Goal: Find specific page/section: Find specific page/section

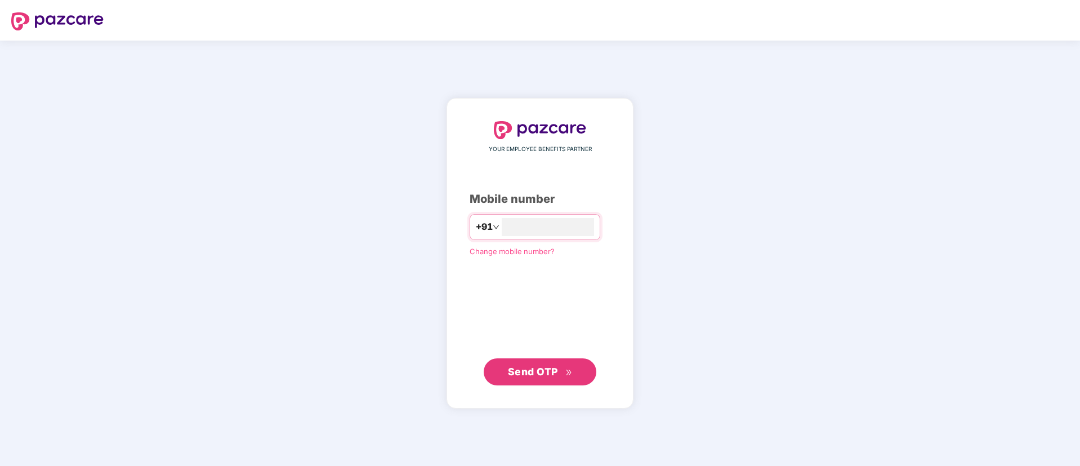
type input "**********"
click at [545, 367] on span "Send OTP" at bounding box center [533, 372] width 50 height 12
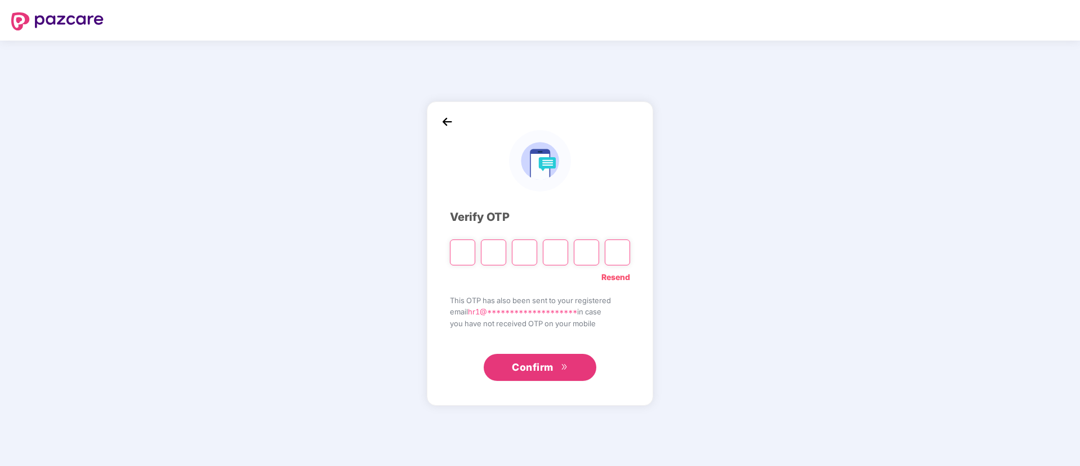
paste input "*"
type input "*"
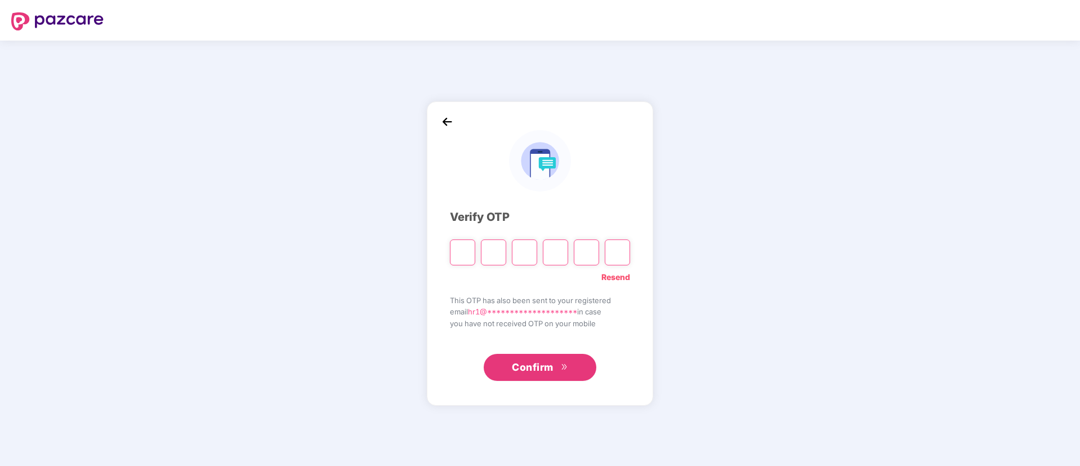
type input "*"
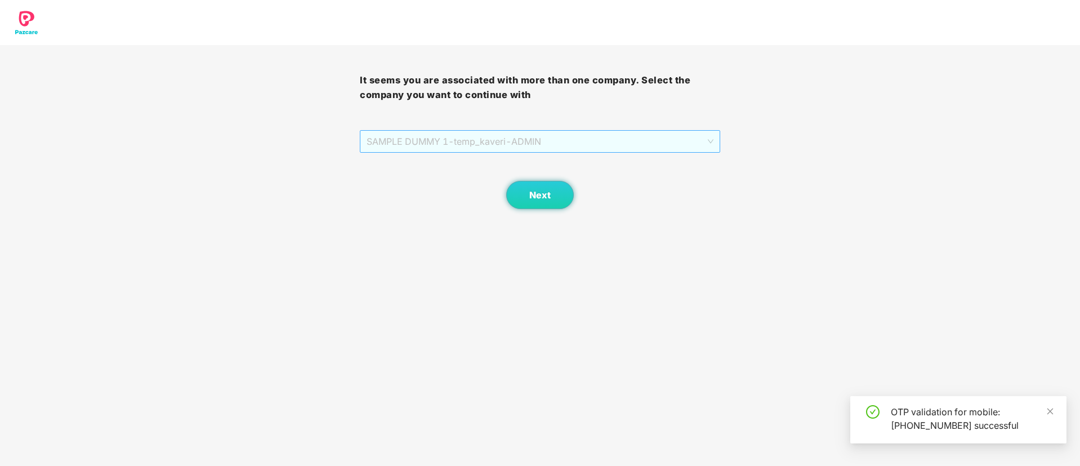
click at [573, 139] on span "SAMPLE DUMMY 1 - temp_kaveri - ADMIN" at bounding box center [540, 141] width 346 height 21
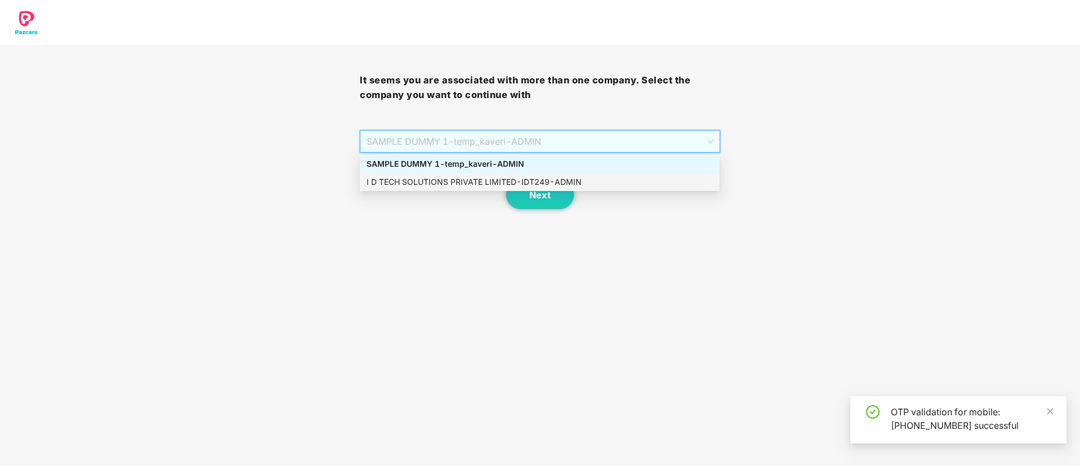
click at [486, 179] on div "I D TECH SOLUTIONS PRIVATE LIMITED - IDT249 - ADMIN" at bounding box center [540, 182] width 346 height 12
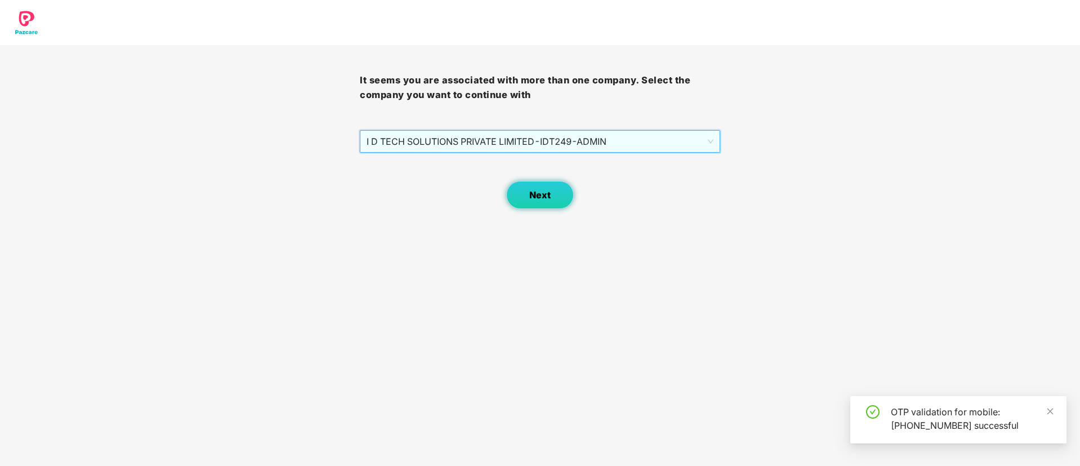
click at [542, 194] on span "Next" at bounding box center [539, 195] width 21 height 11
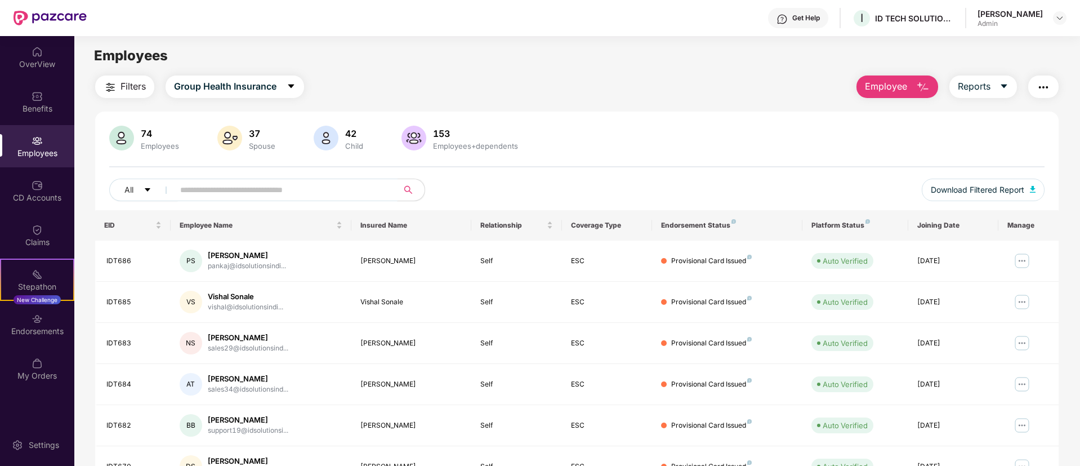
click at [213, 195] on input "text" at bounding box center [281, 189] width 202 height 17
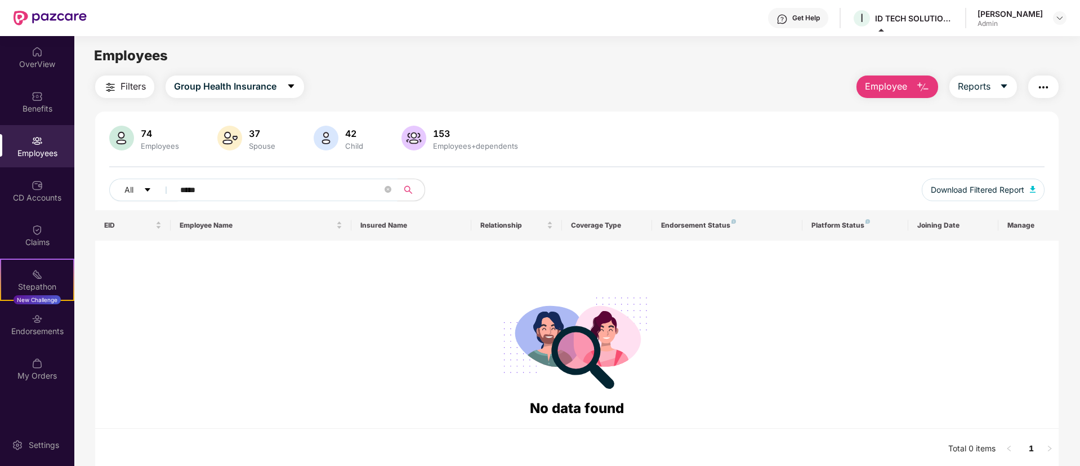
click at [142, 143] on div "Employees" at bounding box center [160, 145] width 43 height 9
click at [155, 139] on div "74" at bounding box center [160, 133] width 43 height 11
click at [35, 146] on div "Employees" at bounding box center [37, 146] width 74 height 42
click at [213, 194] on input "*****" at bounding box center [281, 189] width 202 height 17
type input "*"
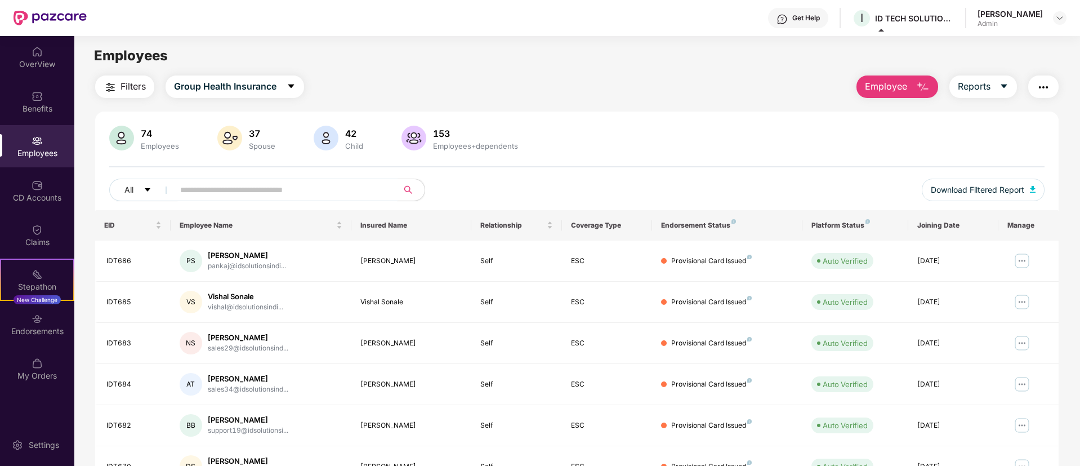
click at [151, 141] on div "Employees" at bounding box center [160, 145] width 43 height 9
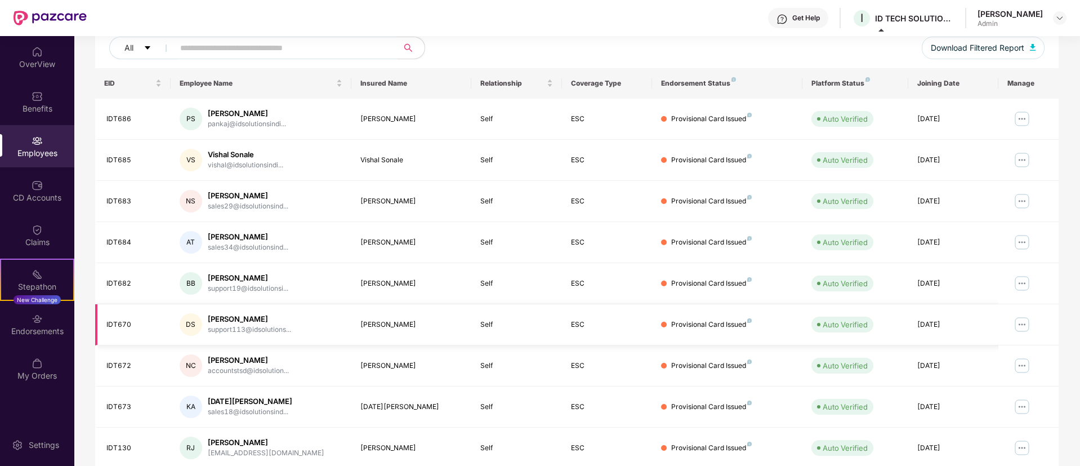
scroll to position [226, 0]
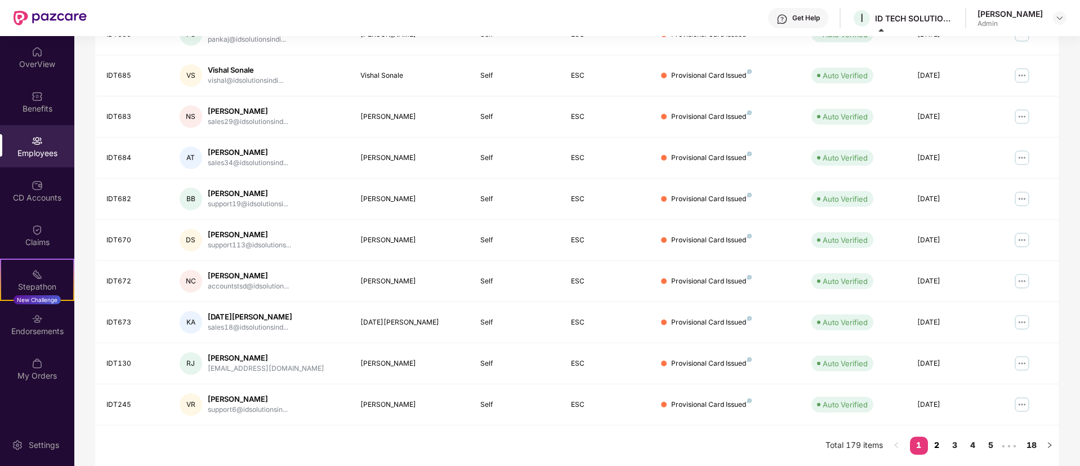
click at [936, 444] on link "2" at bounding box center [937, 444] width 18 height 17
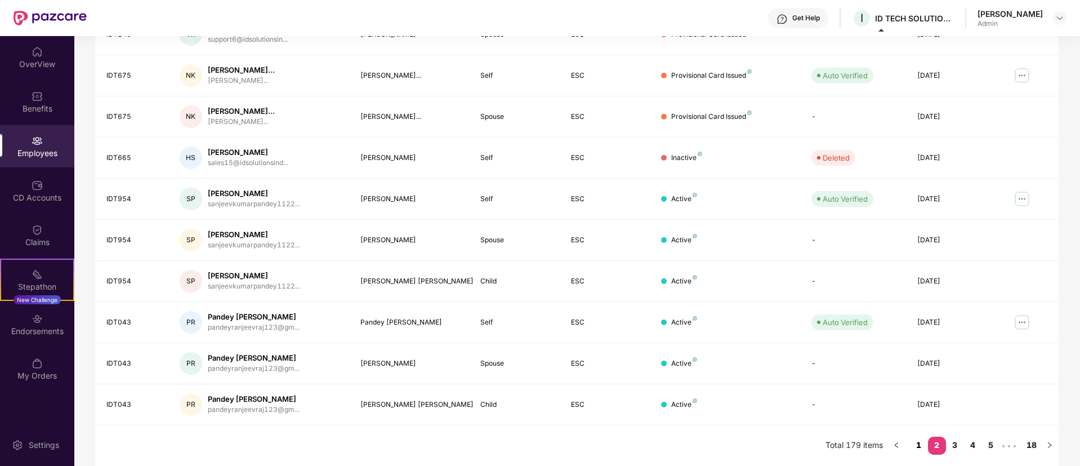
click at [916, 444] on link "1" at bounding box center [919, 444] width 18 height 17
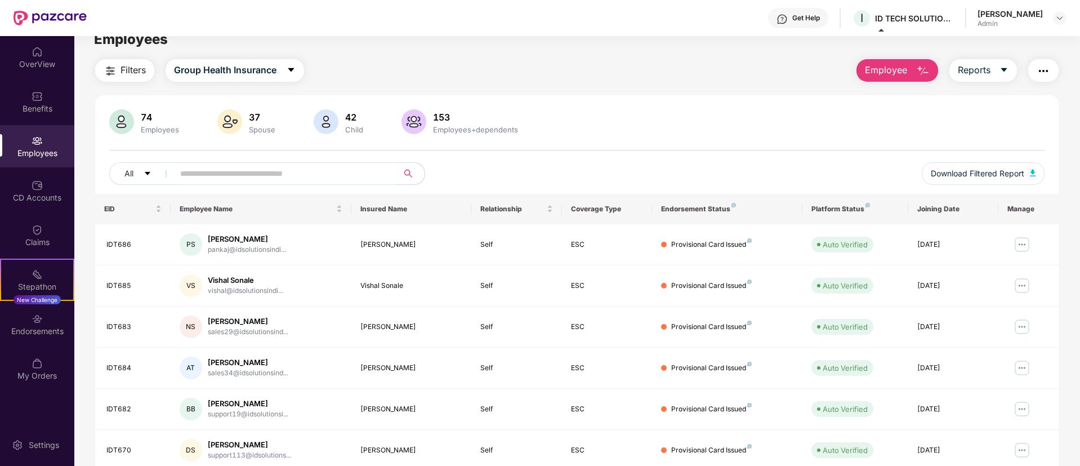
scroll to position [0, 0]
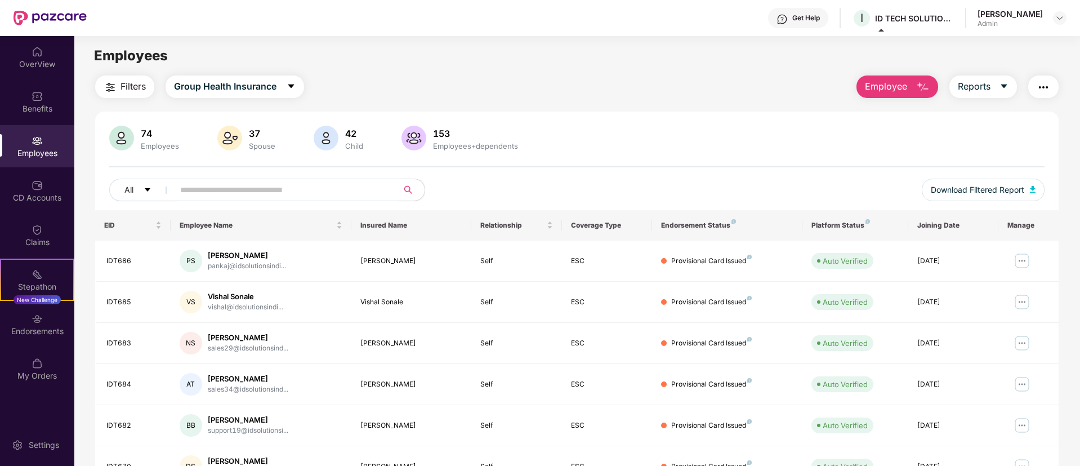
click at [440, 143] on div "Employees+dependents" at bounding box center [476, 145] width 90 height 9
click at [445, 137] on div "153" at bounding box center [476, 133] width 90 height 11
click at [890, 87] on span "Employee" at bounding box center [886, 86] width 42 height 14
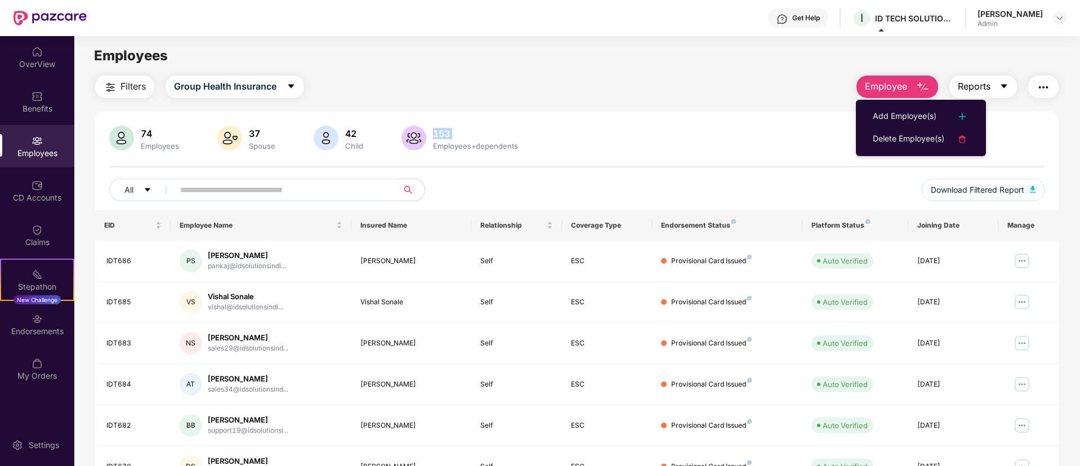
click at [1000, 88] on icon "caret-down" at bounding box center [1004, 86] width 9 height 9
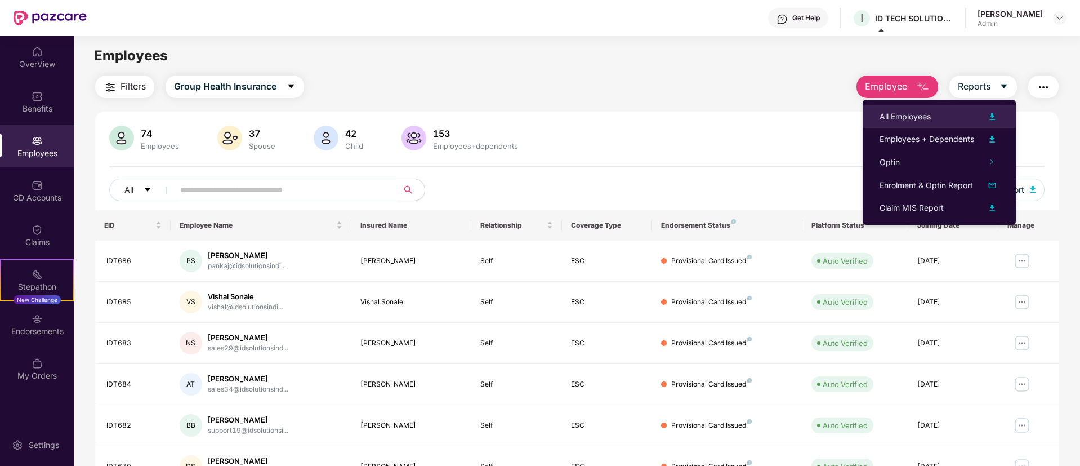
click at [921, 113] on div "All Employees" at bounding box center [905, 116] width 51 height 12
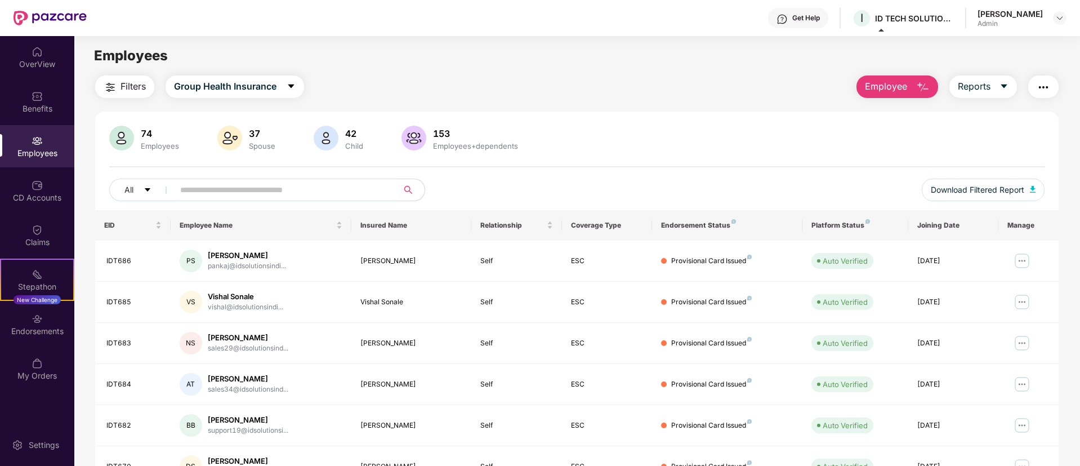
scroll to position [226, 0]
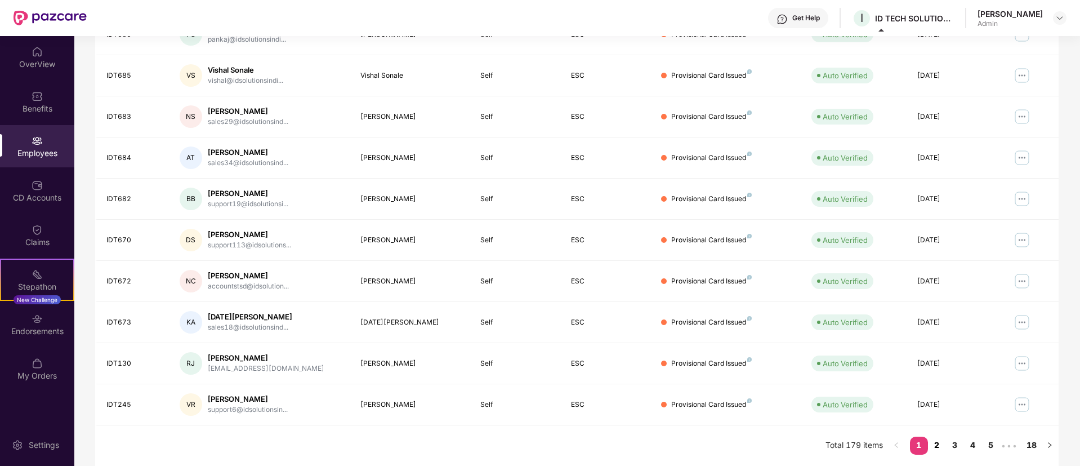
click at [941, 444] on link "2" at bounding box center [937, 444] width 18 height 17
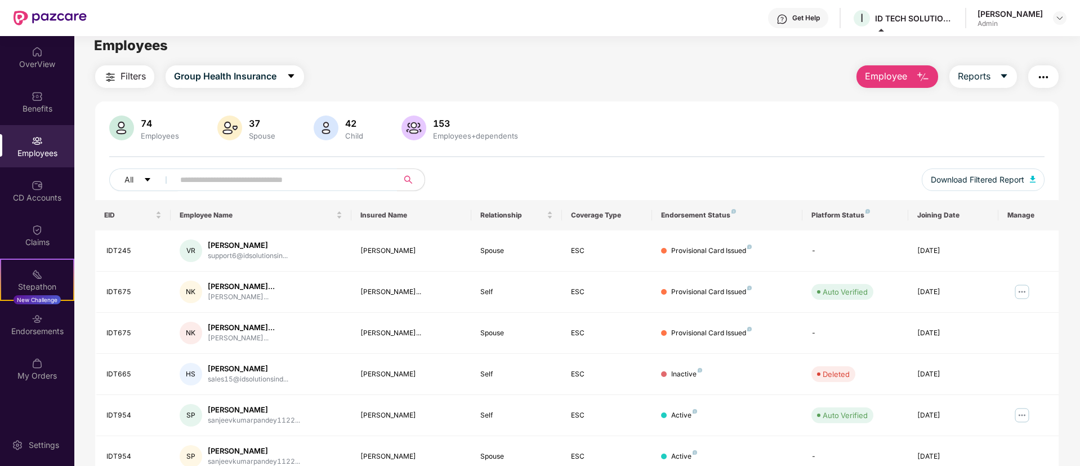
scroll to position [0, 0]
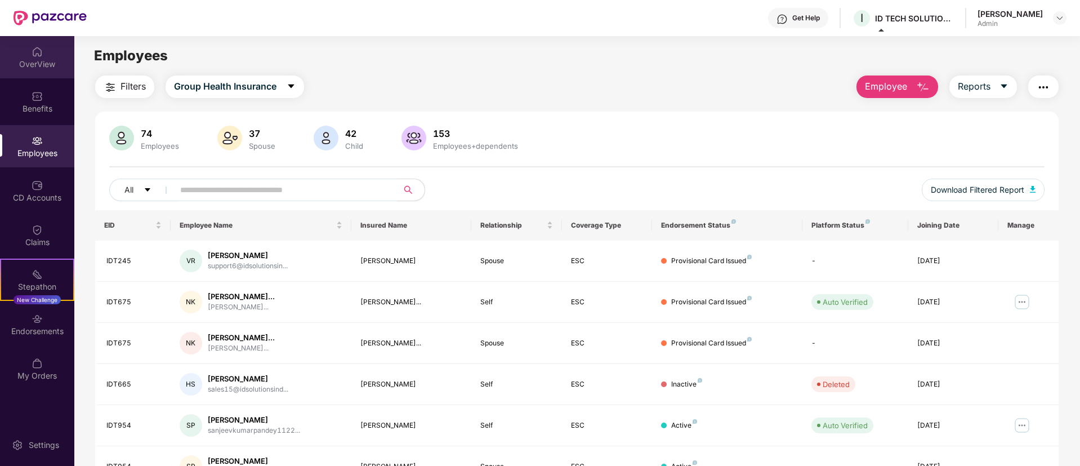
click at [47, 49] on div "OverView" at bounding box center [37, 57] width 74 height 42
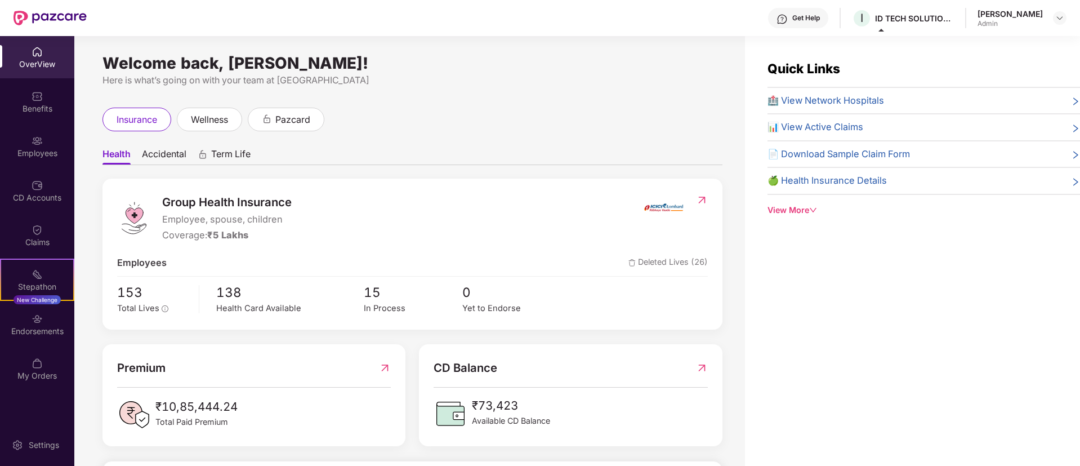
click at [941, 328] on div "Quick Links 🏥 View Network Hospitals 📊 View Active Claims 📄 Download Sample Cla…" at bounding box center [912, 269] width 335 height 466
